Goal: Task Accomplishment & Management: Use online tool/utility

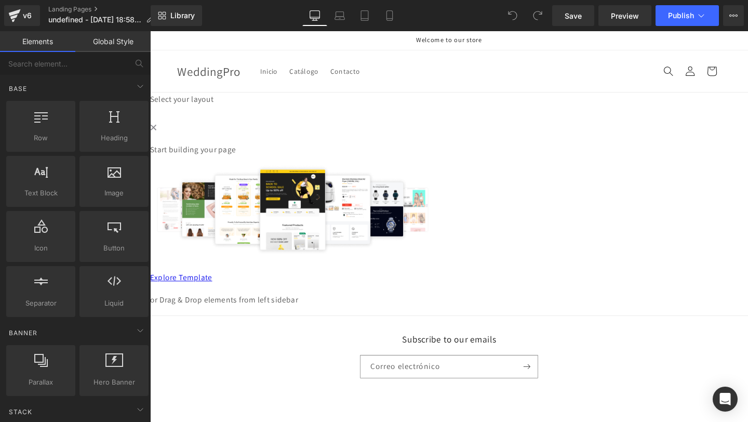
click at [345, 144] on main "Select your layout" at bounding box center [464, 213] width 629 height 234
click at [736, 20] on button "Upgrade Plan View Live Page View with current Template Save Template to Library…" at bounding box center [734, 15] width 21 height 21
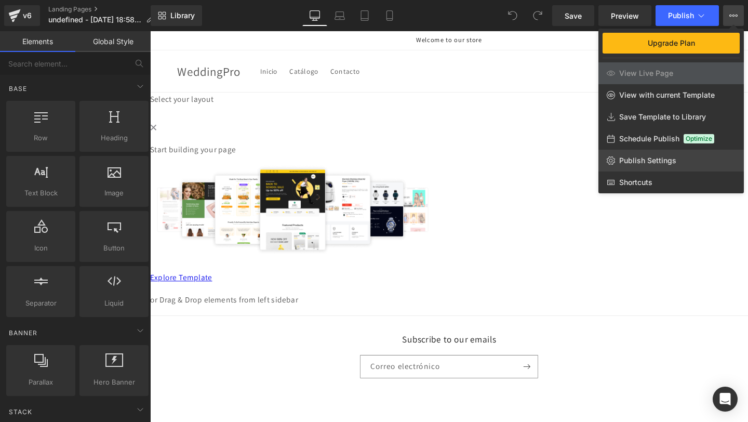
click at [645, 161] on span "Publish Settings" at bounding box center [648, 160] width 57 height 9
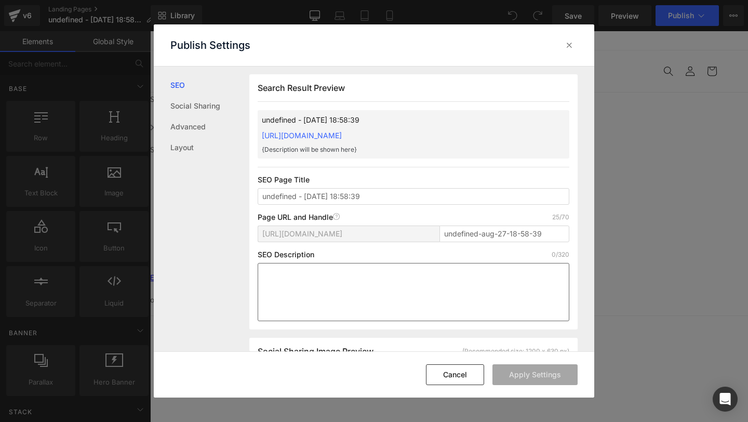
scroll to position [621, 0]
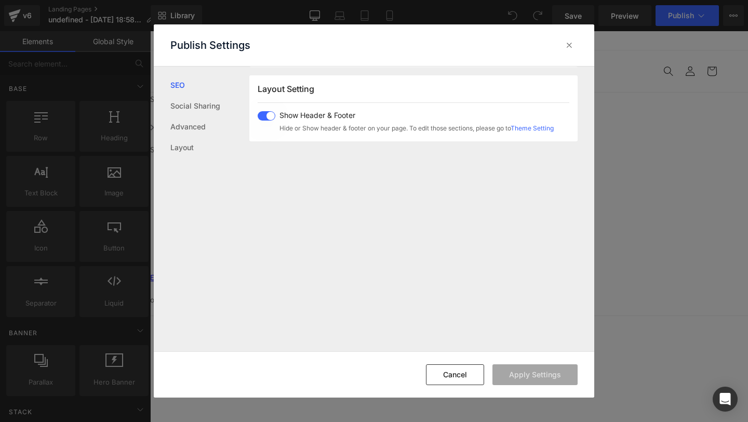
click at [270, 119] on span at bounding box center [267, 115] width 18 height 9
click at [523, 383] on button "Apply Settings" at bounding box center [535, 374] width 85 height 21
click at [566, 39] on div at bounding box center [569, 45] width 17 height 17
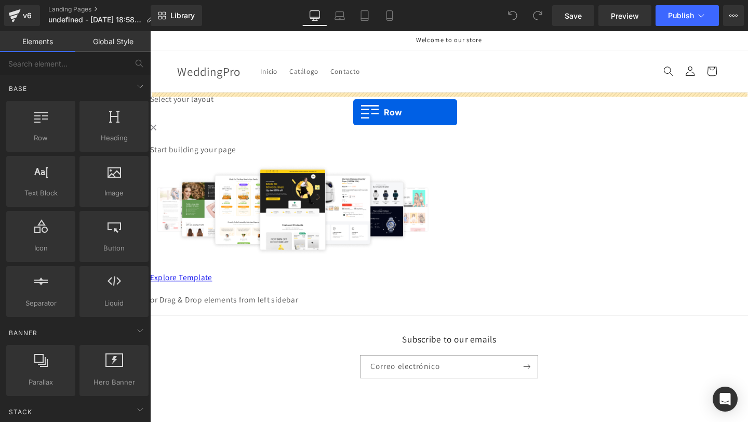
drag, startPoint x: 169, startPoint y: 168, endPoint x: 364, endPoint y: 116, distance: 201.2
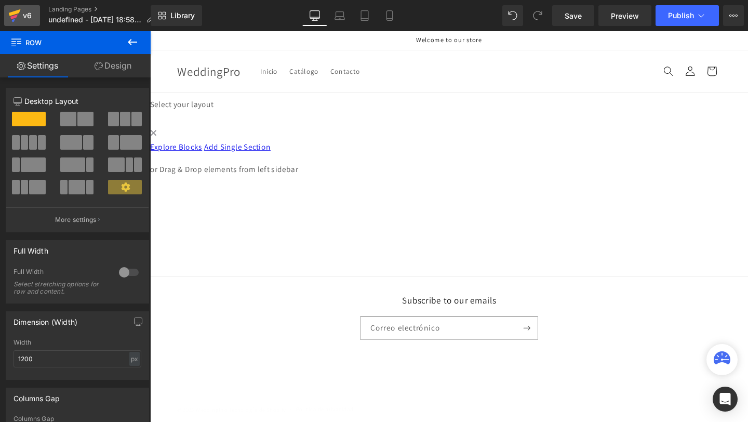
click at [16, 15] on icon at bounding box center [14, 16] width 12 height 26
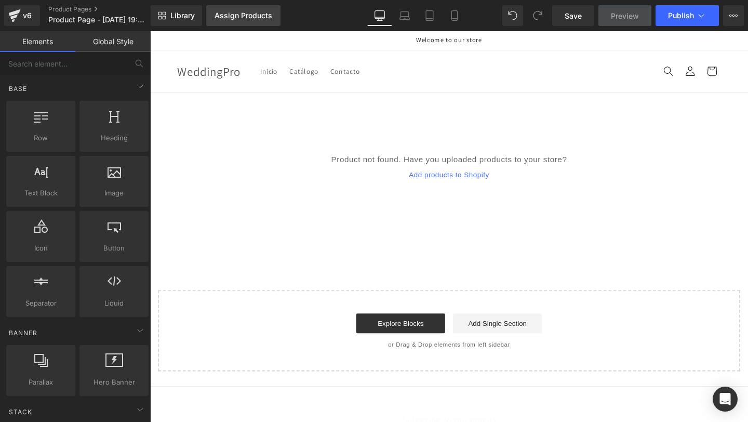
click at [226, 19] on div "Assign Products" at bounding box center [244, 15] width 58 height 8
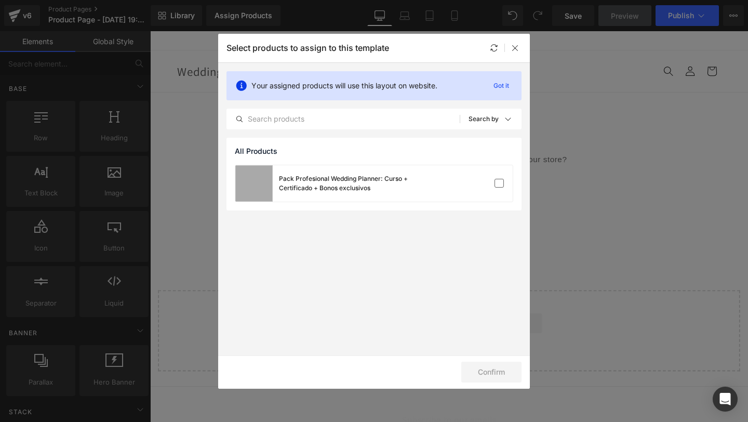
click at [380, 193] on div "Pack Profesional Wedding Planner: Curso + Certificado + Bonos exclusivos" at bounding box center [335, 183] width 200 height 36
click at [491, 375] on button "Confirm" at bounding box center [492, 372] width 60 height 21
click at [530, 51] on header "Inicio Catálogo Contacto Iniciar sesión WeddingPro Inicio Catálogo Contacto [GE…" at bounding box center [465, 73] width 624 height 44
